Goal: Task Accomplishment & Management: Manage account settings

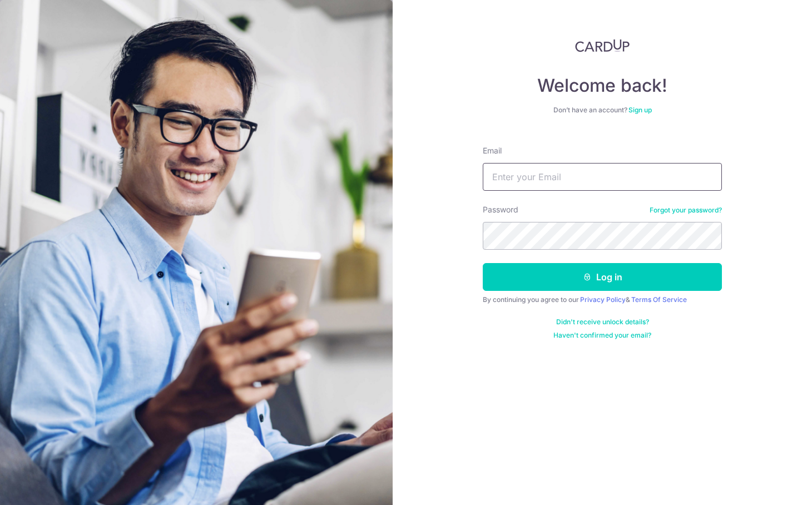
click at [553, 174] on input "Email" at bounding box center [602, 177] width 239 height 28
type input "[EMAIL_ADDRESS][PERSON_NAME][DOMAIN_NAME]"
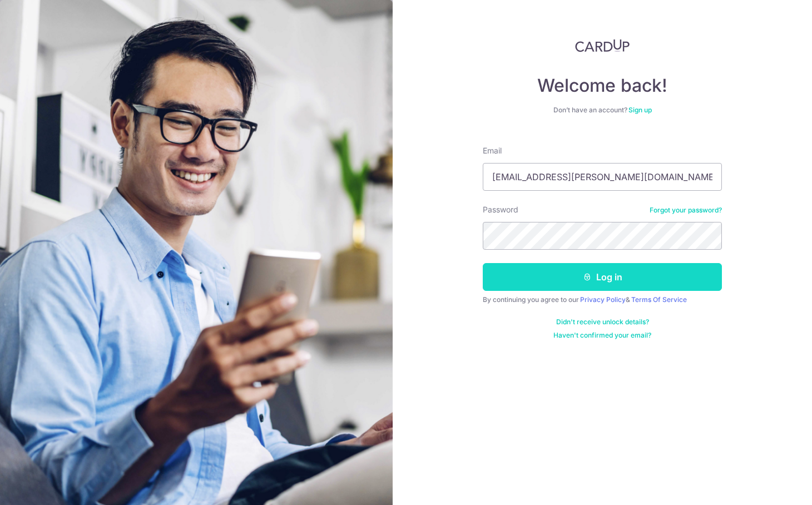
click at [528, 270] on button "Log in" at bounding box center [602, 277] width 239 height 28
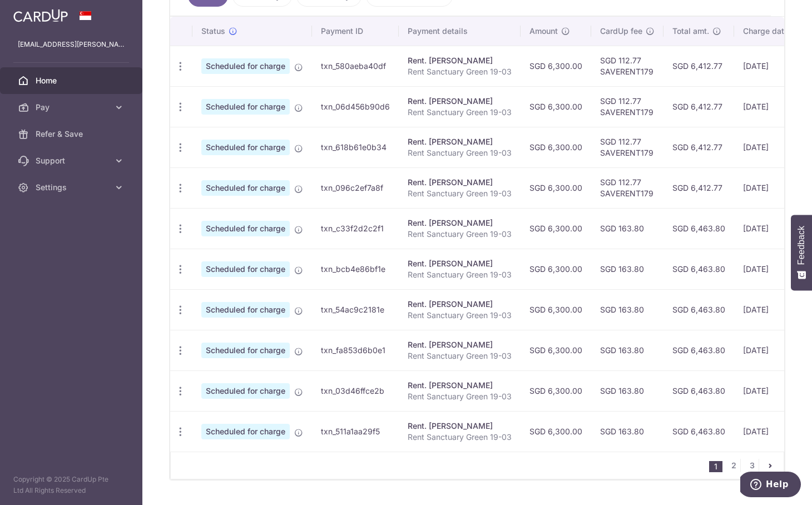
scroll to position [329, 0]
